Goal: Check status: Check status

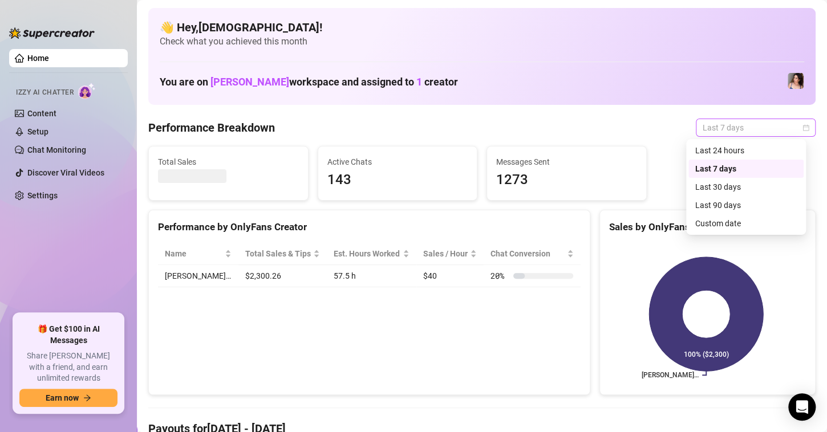
click at [798, 123] on span "Last 7 days" at bounding box center [755, 127] width 106 height 17
click at [714, 228] on div "Custom date" at bounding box center [745, 223] width 101 height 13
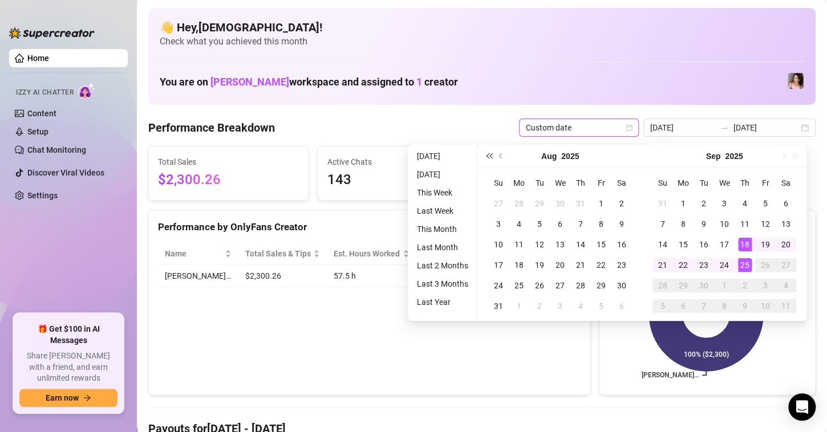
click at [491, 155] on span "Last year (Control + left)" at bounding box center [489, 156] width 6 height 6
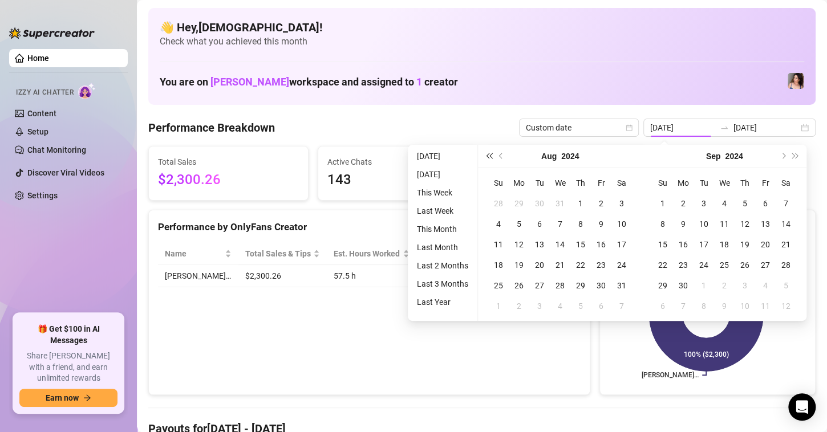
click at [491, 155] on span "Last year (Control + left)" at bounding box center [489, 156] width 6 height 6
click at [793, 152] on button "Next year (Control + right)" at bounding box center [795, 156] width 13 height 23
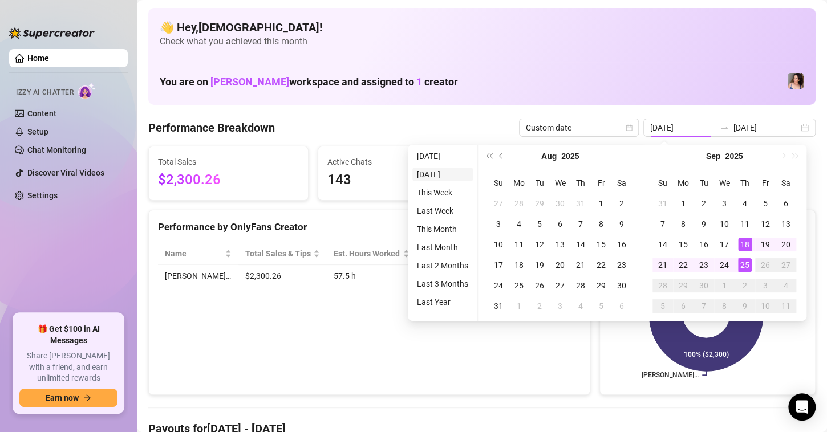
type input "[DATE]"
click at [502, 155] on span "Previous month (PageUp)" at bounding box center [502, 156] width 6 height 6
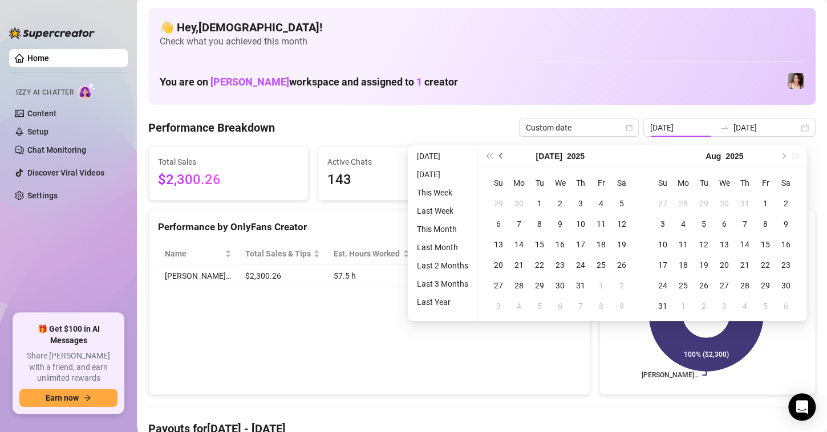
click at [502, 155] on span "Previous month (PageUp)" at bounding box center [502, 156] width 6 height 6
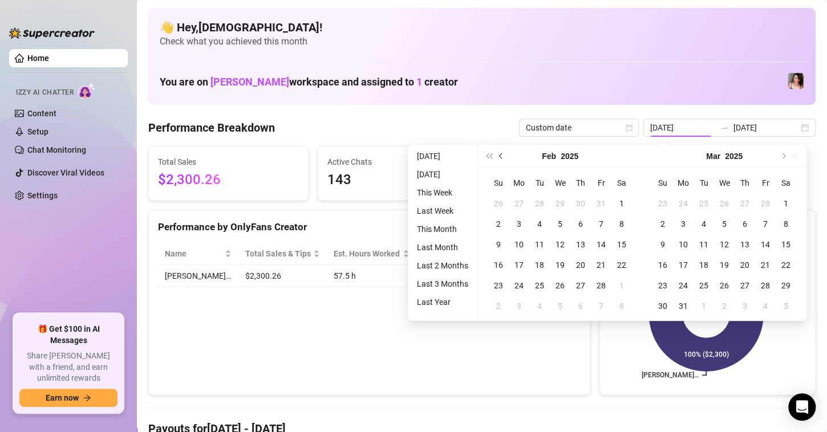
click at [501, 160] on button "Previous month (PageUp)" at bounding box center [501, 156] width 13 height 23
click at [781, 152] on button "Next month (PageDown)" at bounding box center [782, 156] width 13 height 23
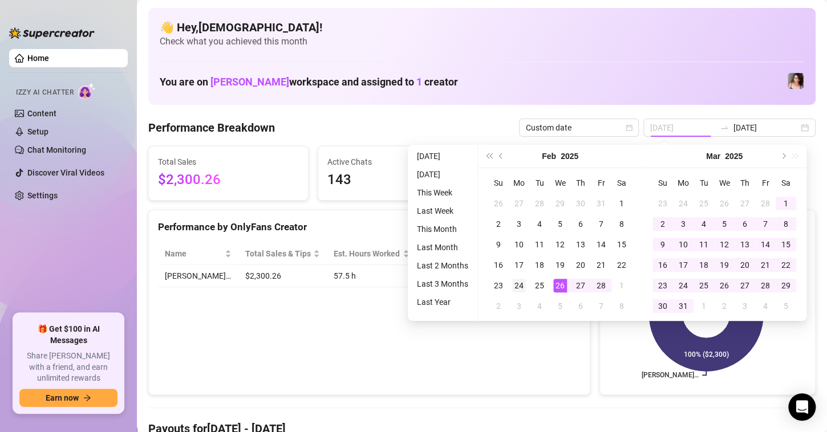
type input "[DATE]"
click at [513, 289] on div "24" at bounding box center [519, 286] width 14 height 14
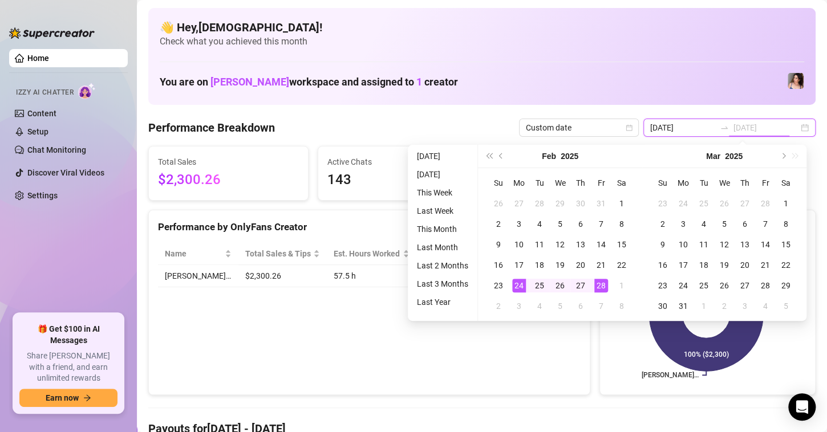
type input "[DATE]"
click at [599, 282] on div "28" at bounding box center [601, 286] width 14 height 14
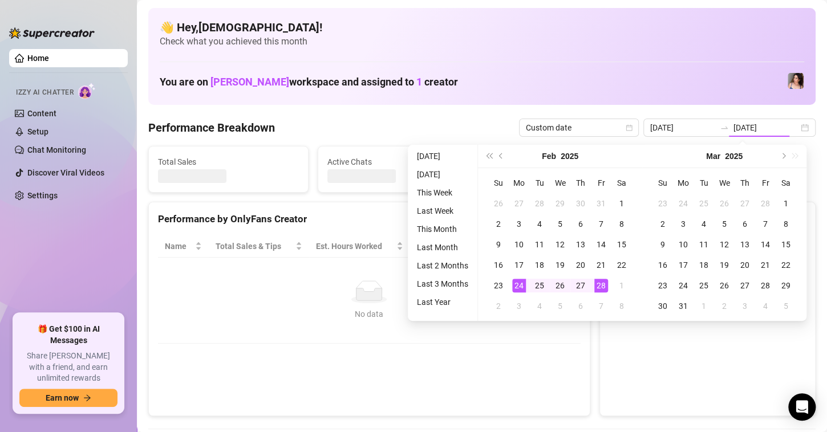
type input "[DATE]"
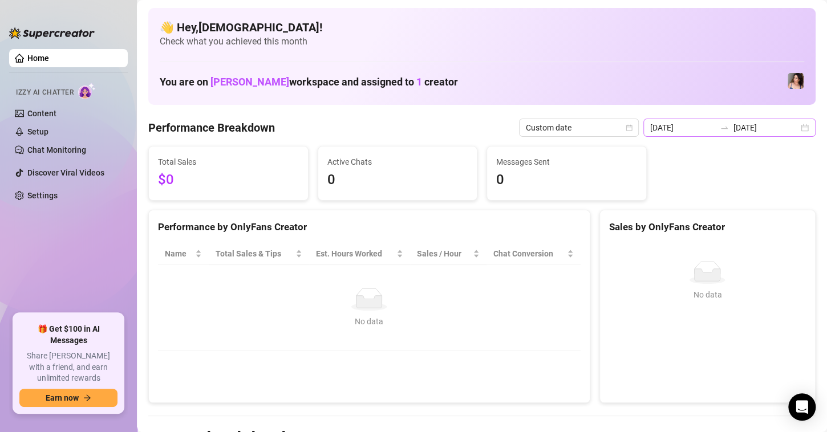
click at [801, 128] on div "[DATE] [DATE]" at bounding box center [729, 128] width 172 height 18
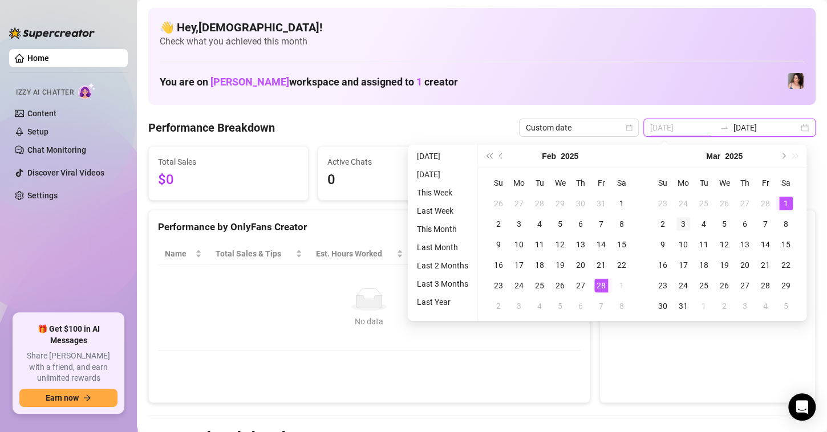
type input "[DATE]"
click at [676, 223] on div "3" at bounding box center [683, 224] width 14 height 14
type input "[DATE]"
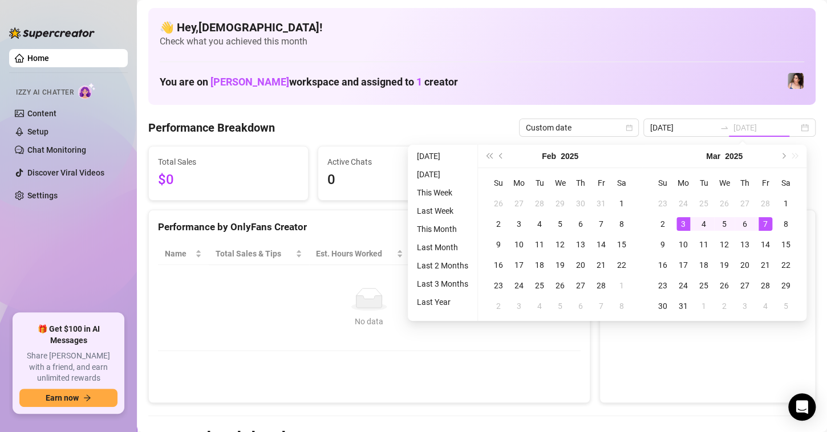
click at [769, 221] on div "7" at bounding box center [765, 224] width 14 height 14
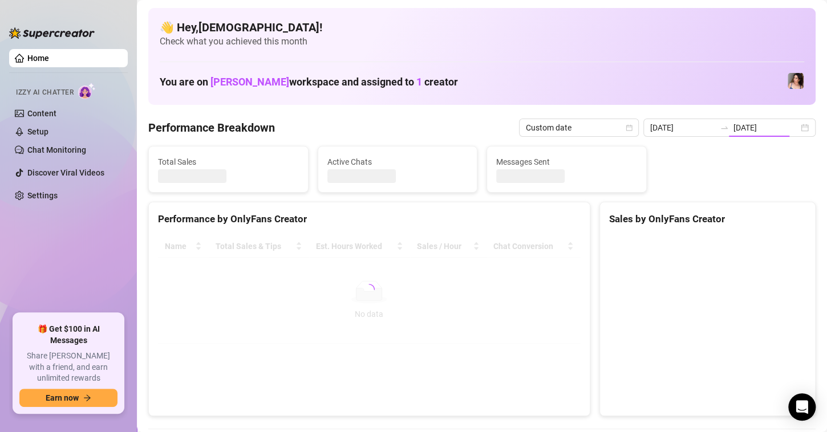
type input "[DATE]"
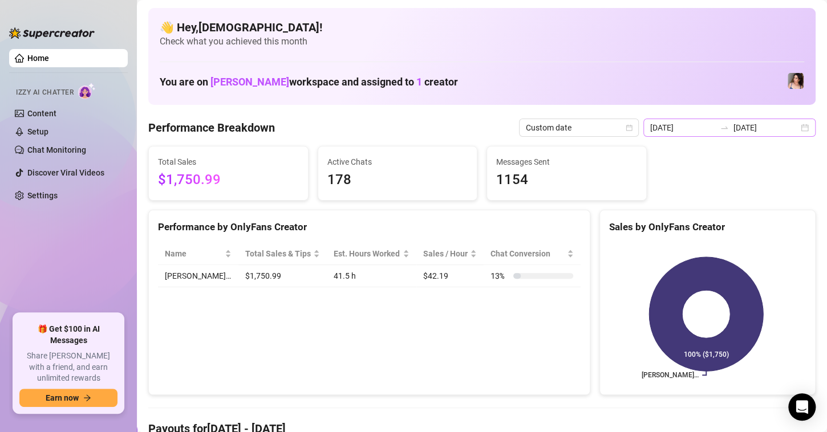
click at [794, 125] on div "[DATE] [DATE]" at bounding box center [729, 128] width 172 height 18
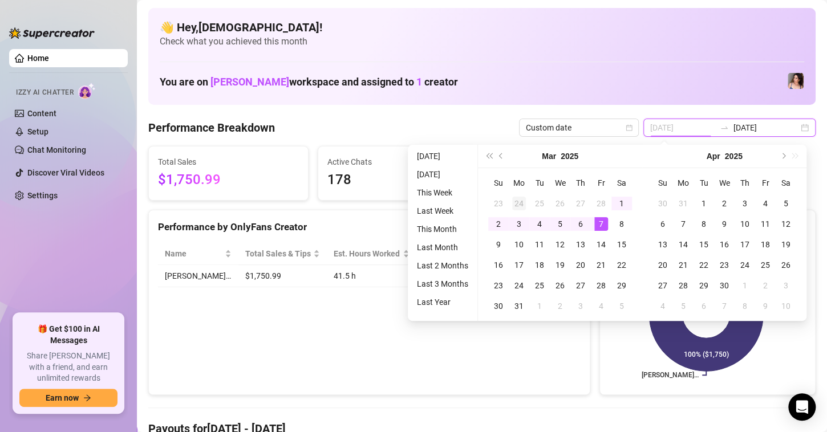
type input "[DATE]"
click at [516, 204] on div "24" at bounding box center [519, 204] width 14 height 14
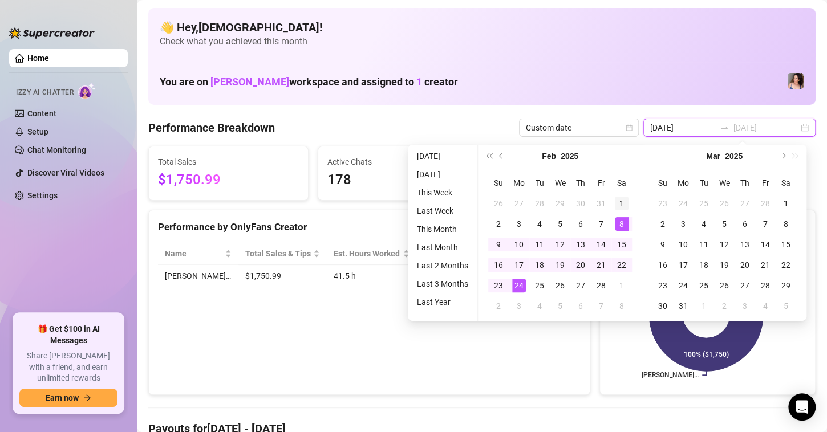
type input "[DATE]"
click at [624, 208] on div "1" at bounding box center [622, 204] width 14 height 14
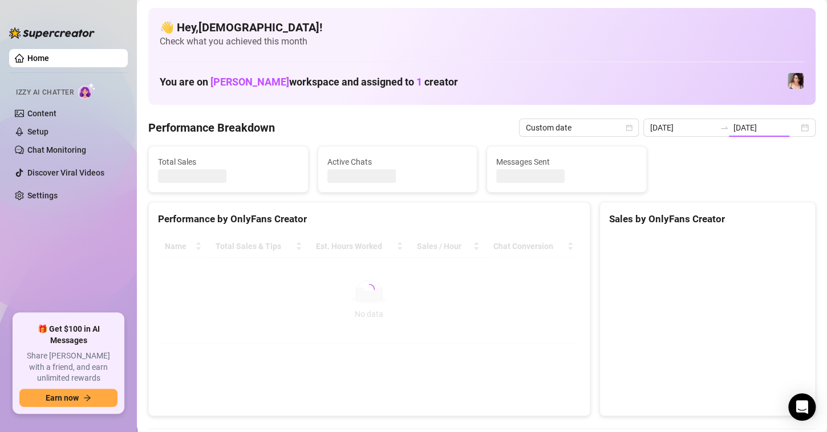
type input "[DATE]"
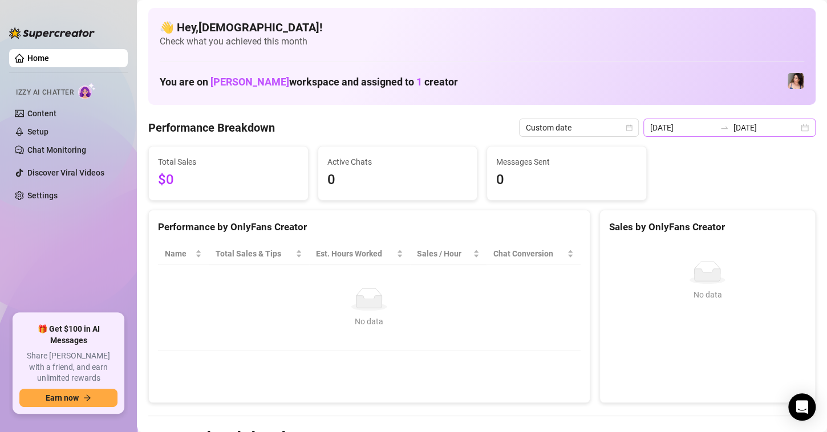
click at [791, 128] on div "[DATE] [DATE]" at bounding box center [729, 128] width 172 height 18
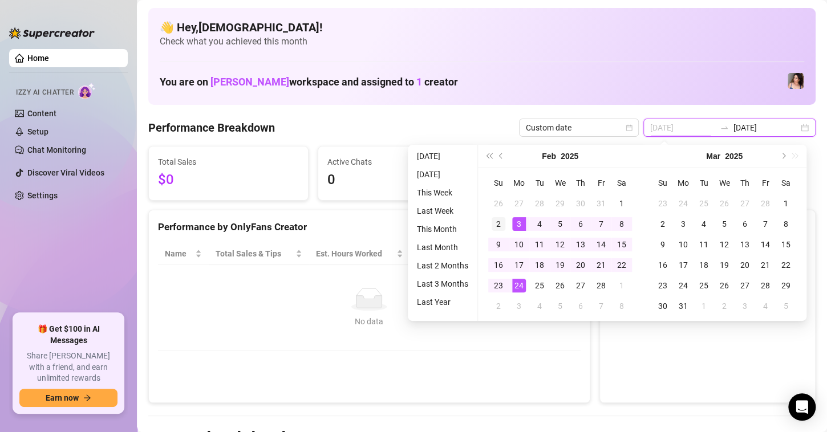
type input "[DATE]"
click at [506, 224] on td "2" at bounding box center [498, 224] width 21 height 21
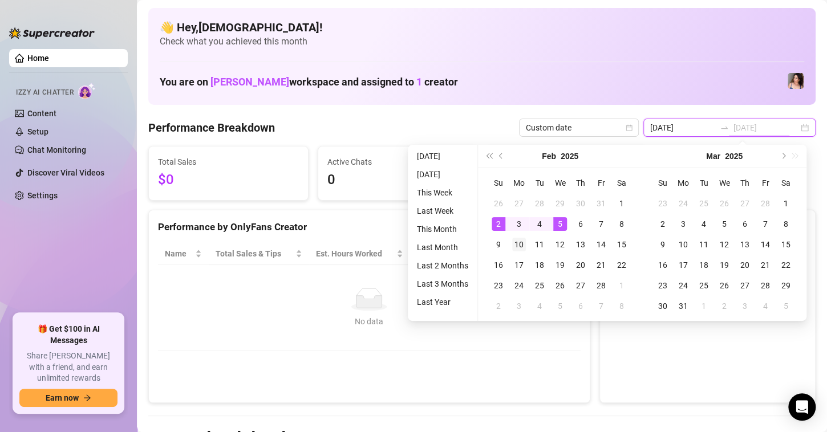
type input "[DATE]"
click at [518, 242] on div "10" at bounding box center [519, 245] width 14 height 14
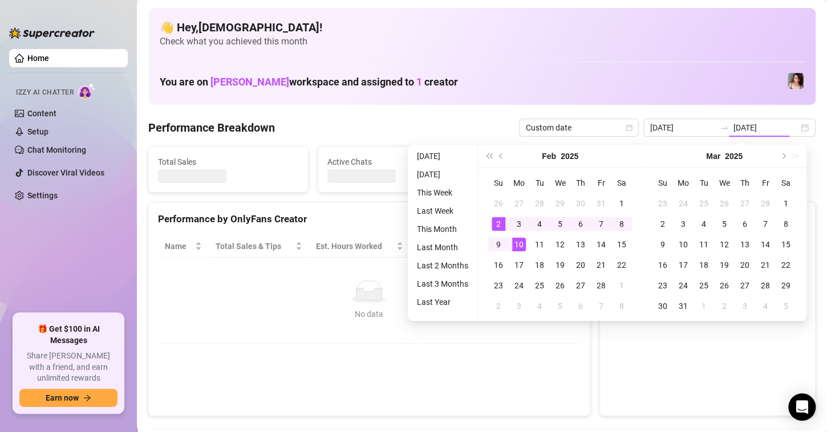
type input "[DATE]"
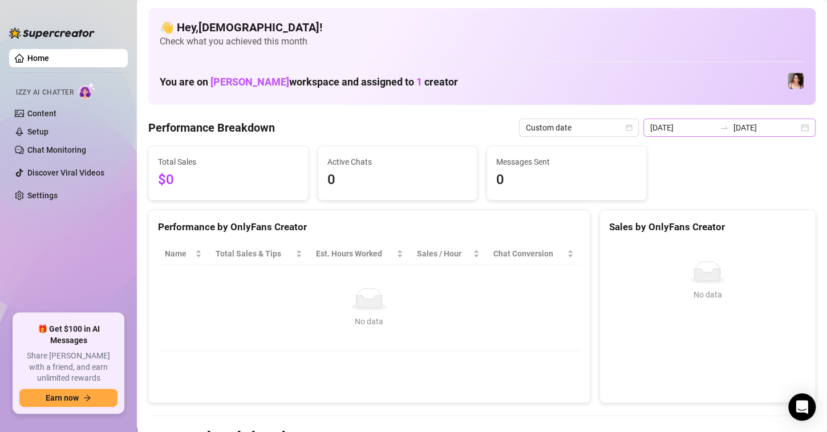
click at [789, 127] on div "[DATE] [DATE]" at bounding box center [729, 128] width 172 height 18
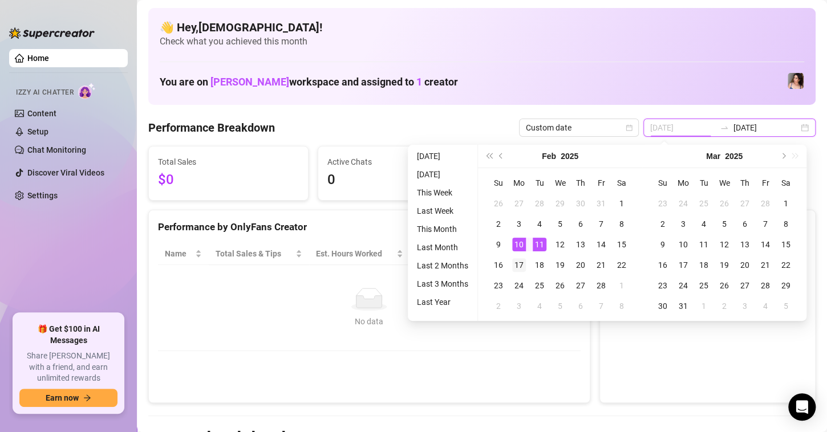
type input "[DATE]"
click at [517, 265] on div "17" at bounding box center [519, 265] width 14 height 14
type input "[DATE]"
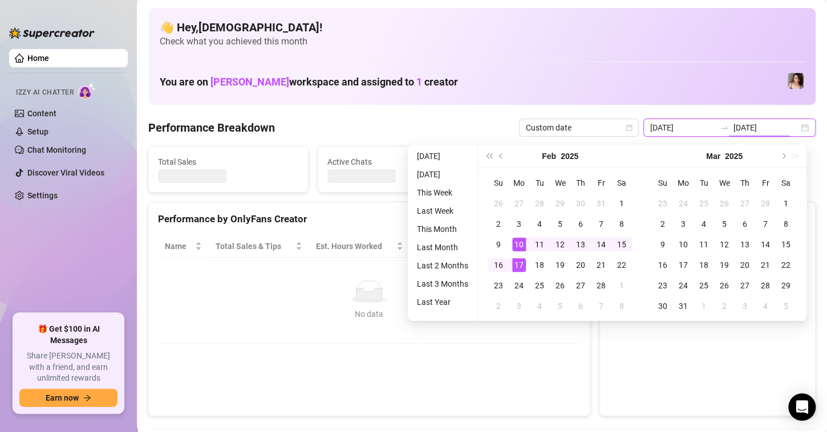
type input "[DATE]"
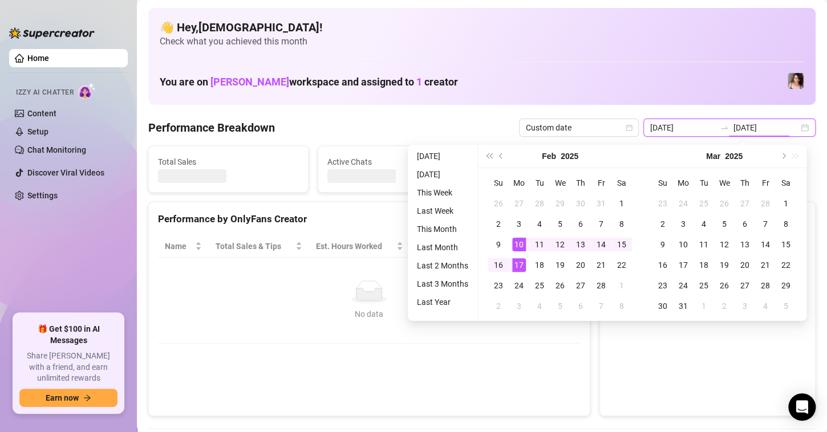
type input "[DATE]"
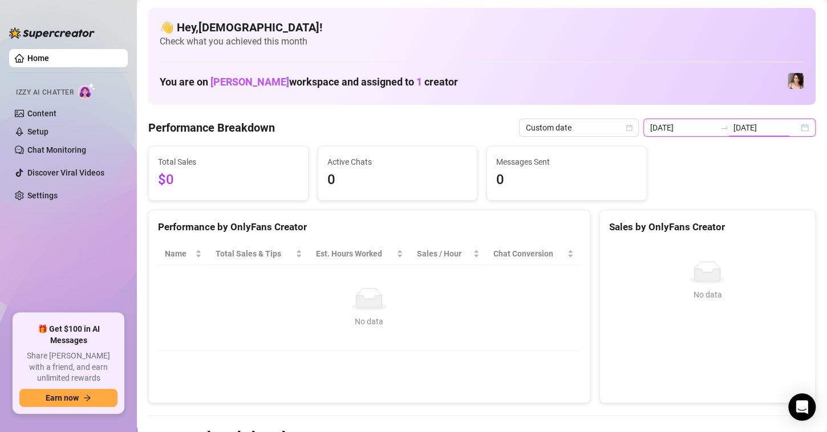
click at [797, 128] on div "[DATE] [DATE]" at bounding box center [729, 128] width 172 height 18
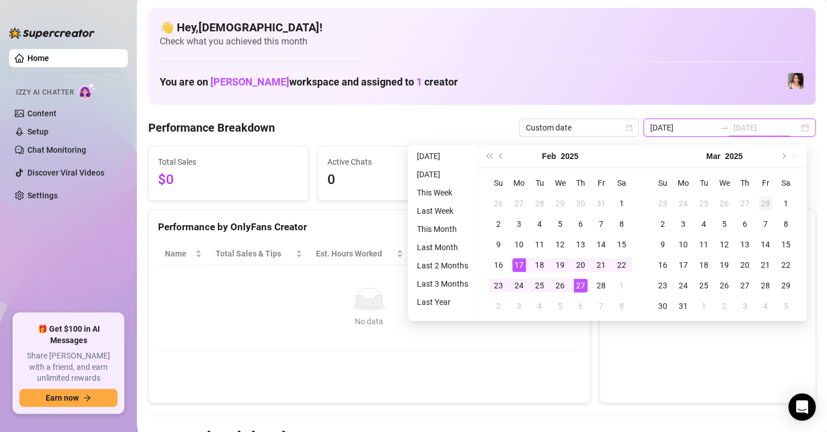
type input "[DATE]"
click at [765, 200] on div "28" at bounding box center [765, 204] width 14 height 14
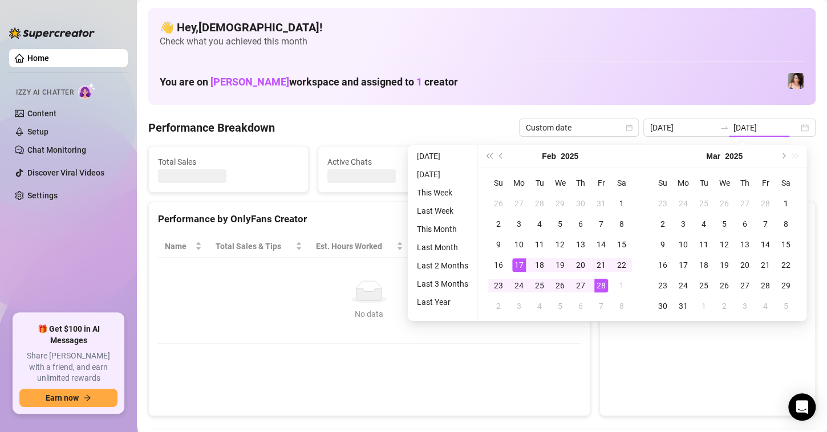
type input "[DATE]"
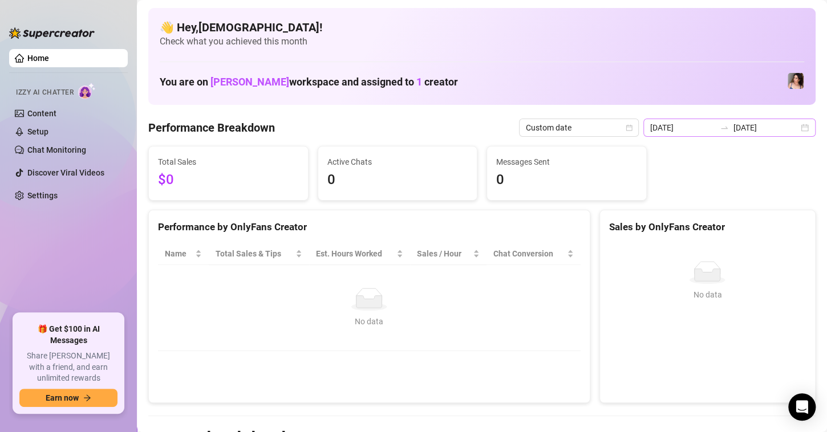
click at [793, 126] on div "[DATE] [DATE]" at bounding box center [729, 128] width 172 height 18
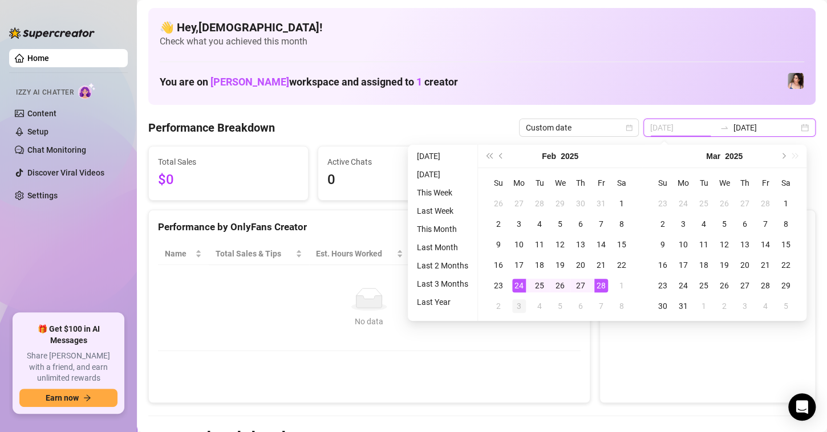
type input "[DATE]"
click at [519, 301] on div "3" at bounding box center [519, 306] width 14 height 14
type input "[DATE]"
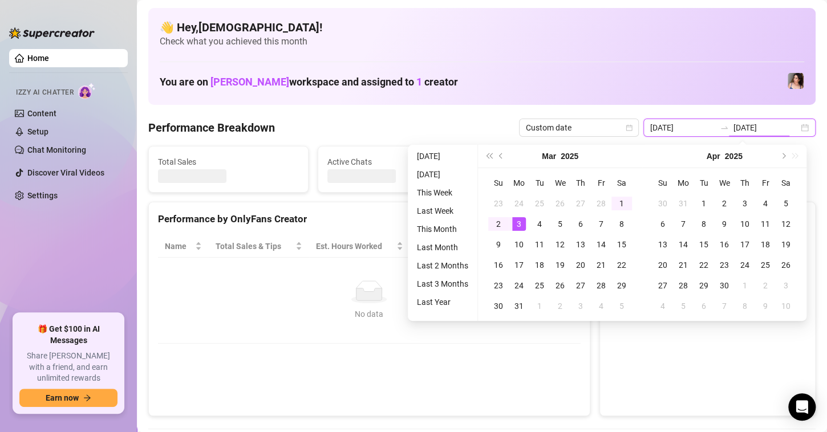
type input "[DATE]"
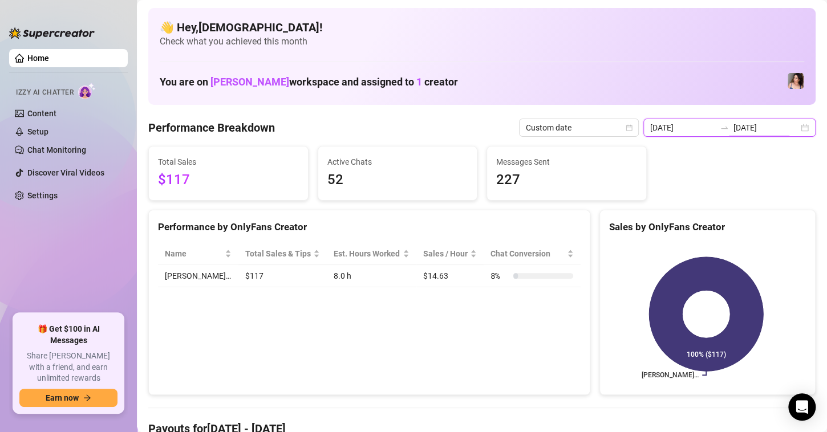
click at [793, 124] on div "[DATE] [DATE]" at bounding box center [729, 128] width 172 height 18
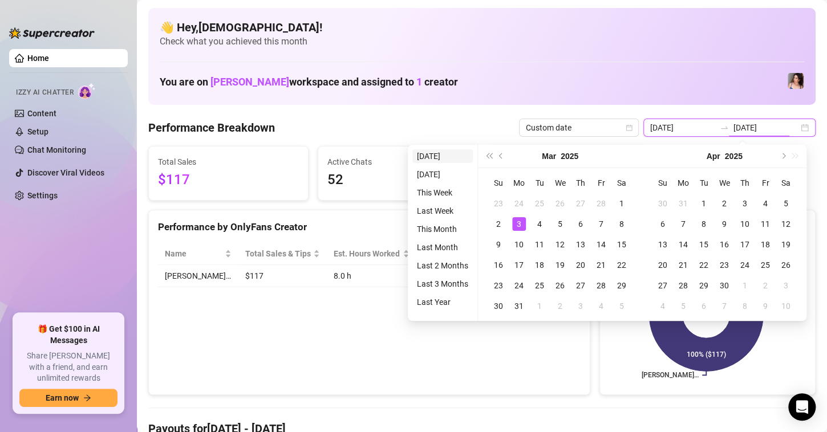
type input "[DATE]"
click at [342, 127] on div "Performance Breakdown Custom date [DATE] [DATE]" at bounding box center [481, 128] width 667 height 18
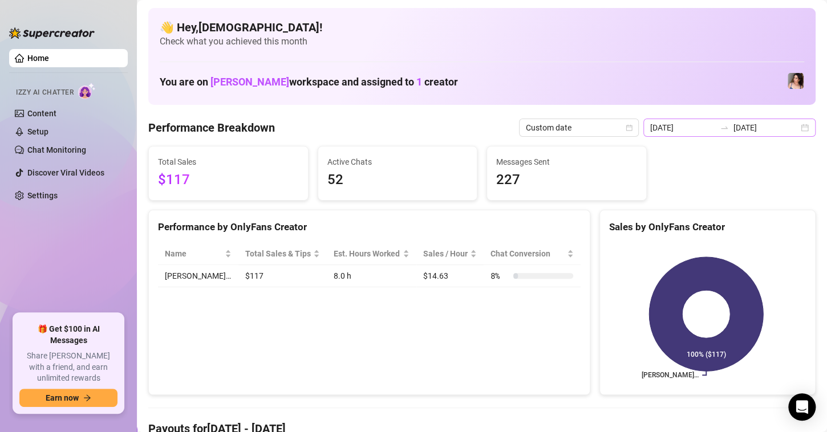
click at [800, 129] on div "[DATE] [DATE]" at bounding box center [729, 128] width 172 height 18
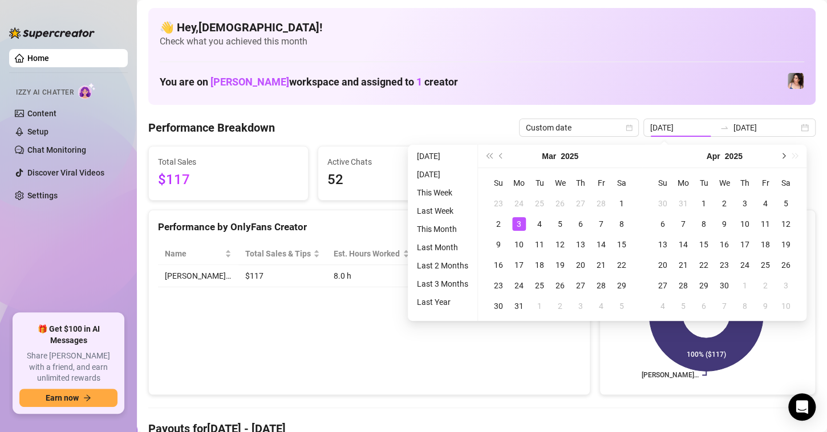
click at [782, 155] on span "Next month (PageDown)" at bounding box center [782, 156] width 6 height 6
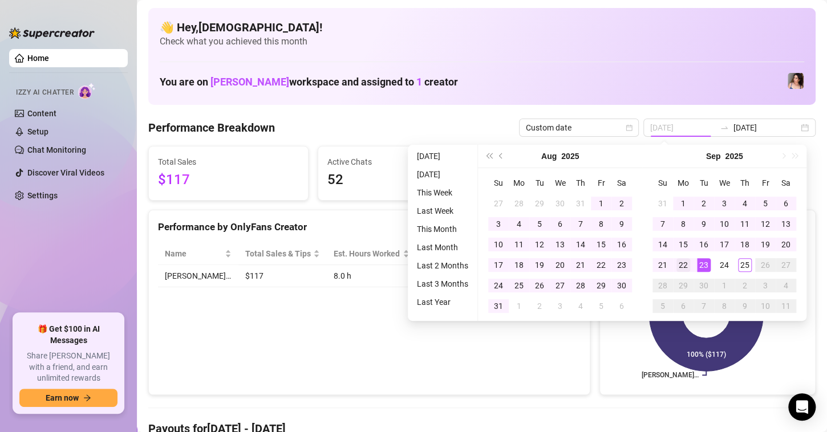
type input "[DATE]"
click at [676, 267] on div "22" at bounding box center [683, 265] width 14 height 14
type input "[DATE]"
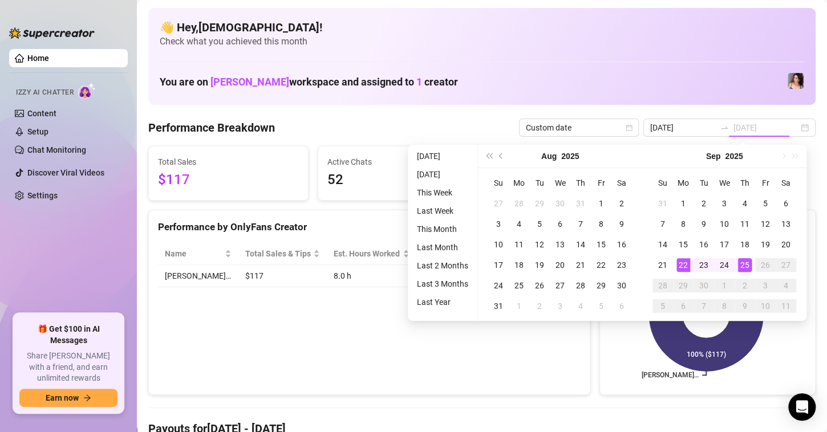
click at [746, 265] on div "25" at bounding box center [745, 265] width 14 height 14
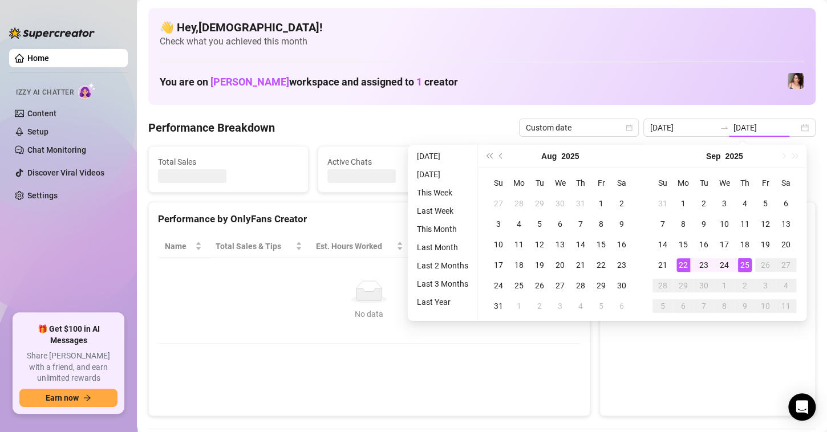
type input "[DATE]"
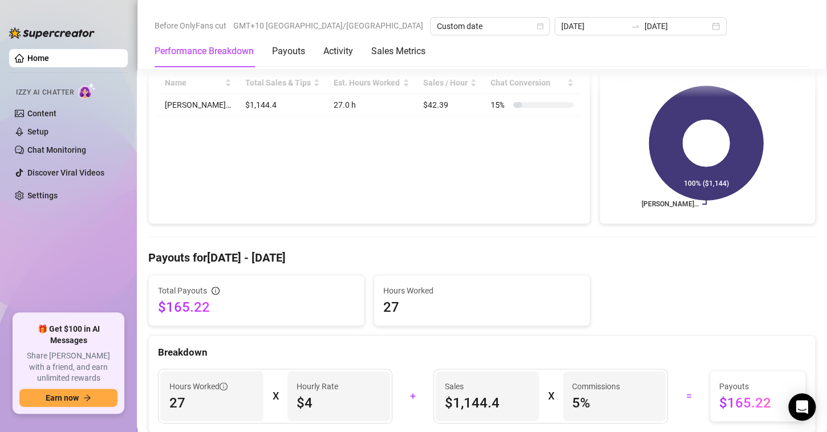
scroll to position [285, 0]
